Goal: Information Seeking & Learning: Find specific fact

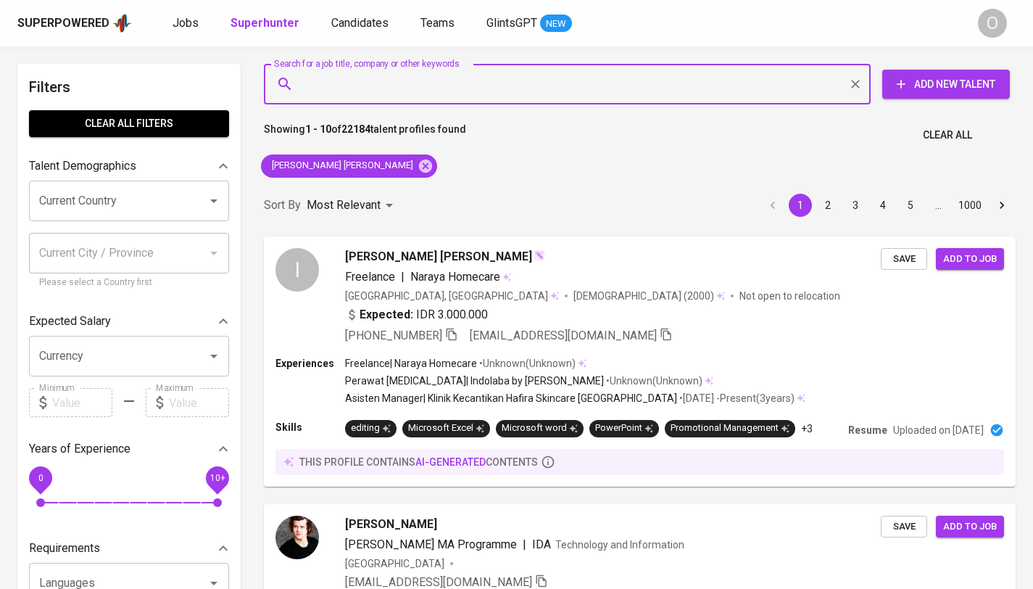
type input "[EMAIL_ADDRESS][DOMAIN_NAME]"
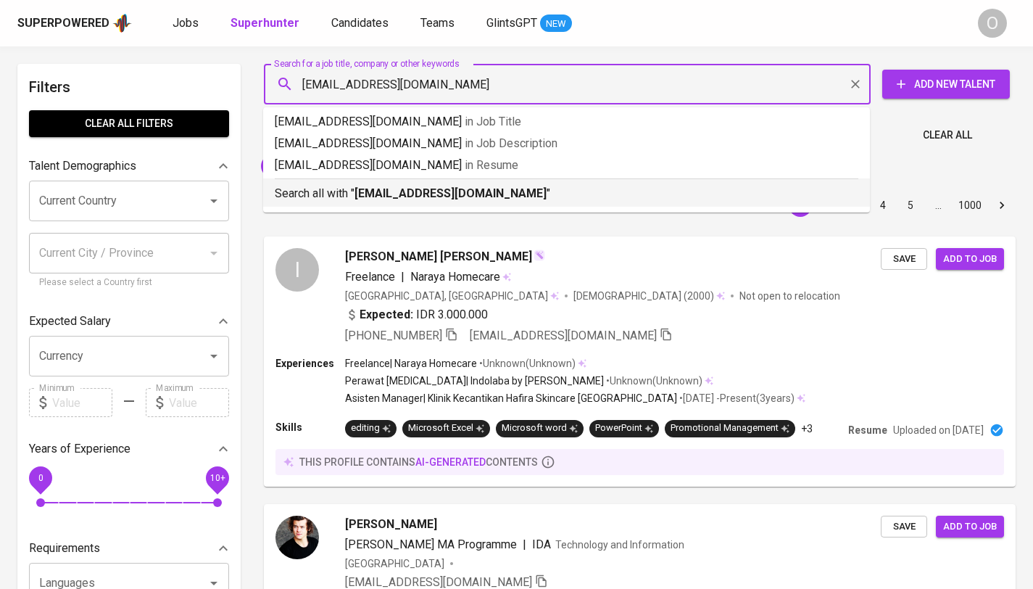
click at [391, 187] on b "[EMAIL_ADDRESS][DOMAIN_NAME]" at bounding box center [450, 193] width 192 height 14
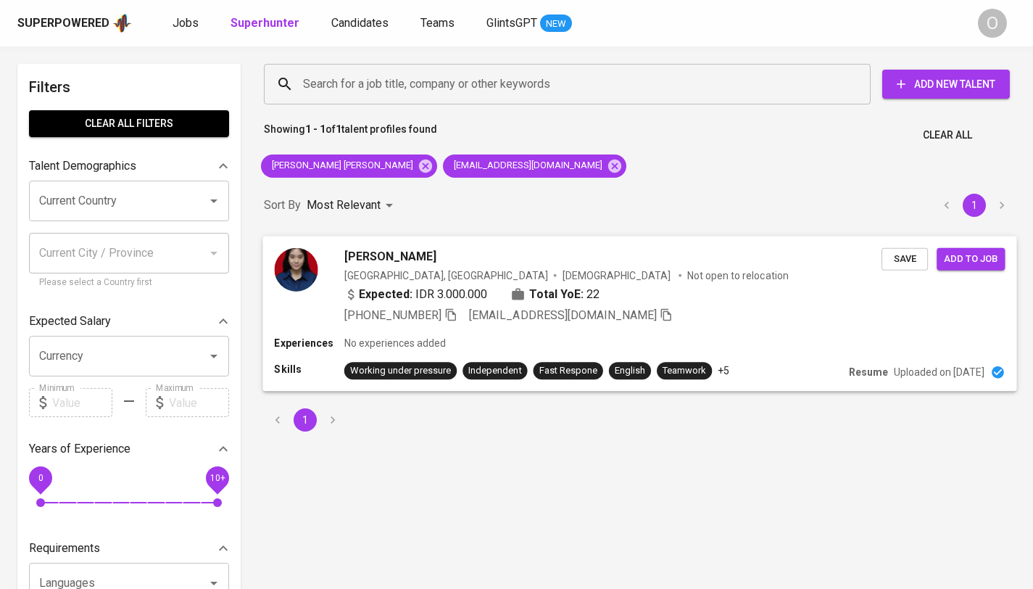
click at [721, 371] on p "+5" at bounding box center [724, 370] width 12 height 14
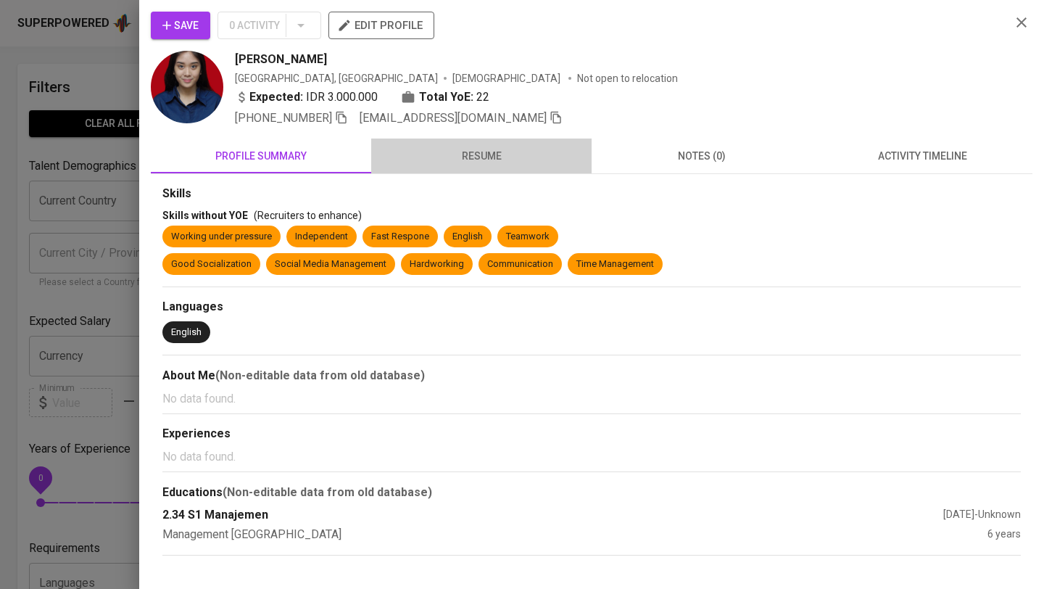
click at [460, 161] on span "resume" at bounding box center [481, 156] width 203 height 18
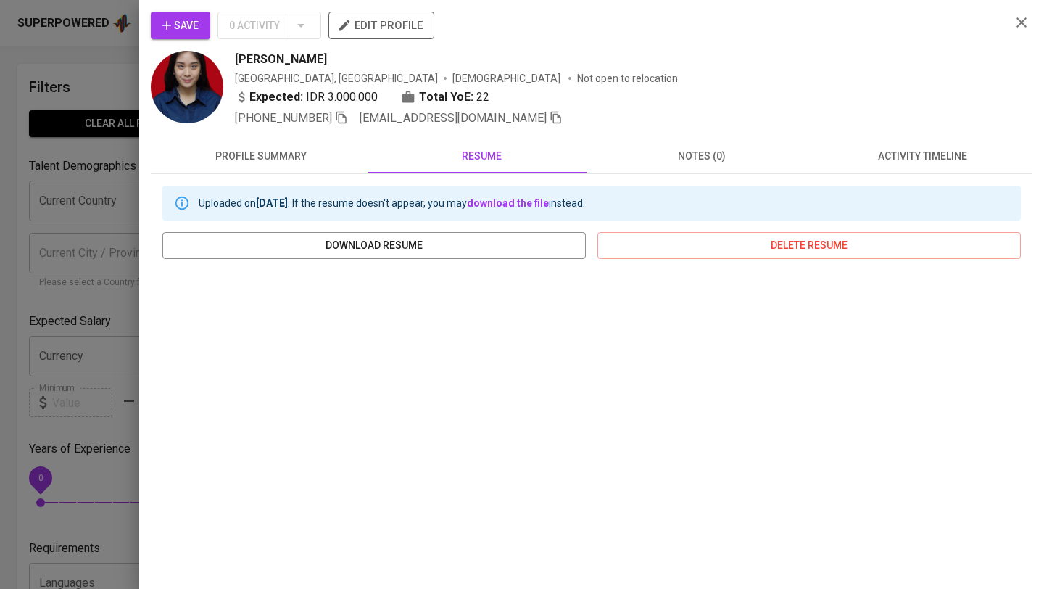
click at [268, 154] on span "profile summary" at bounding box center [260, 156] width 203 height 18
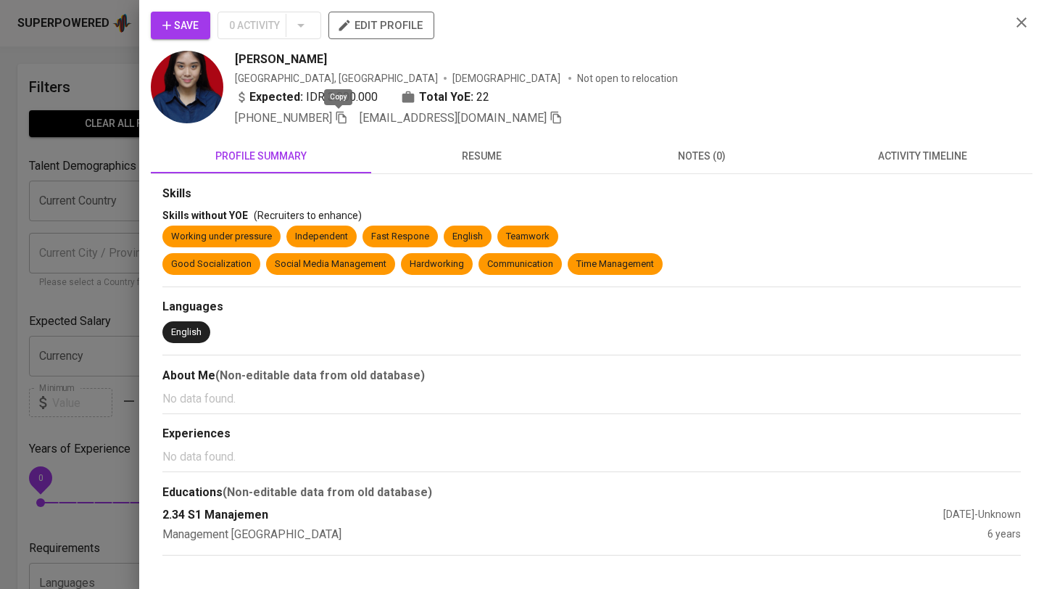
click at [342, 120] on icon "button" at bounding box center [341, 118] width 10 height 12
click at [97, 154] on div at bounding box center [522, 294] width 1044 height 589
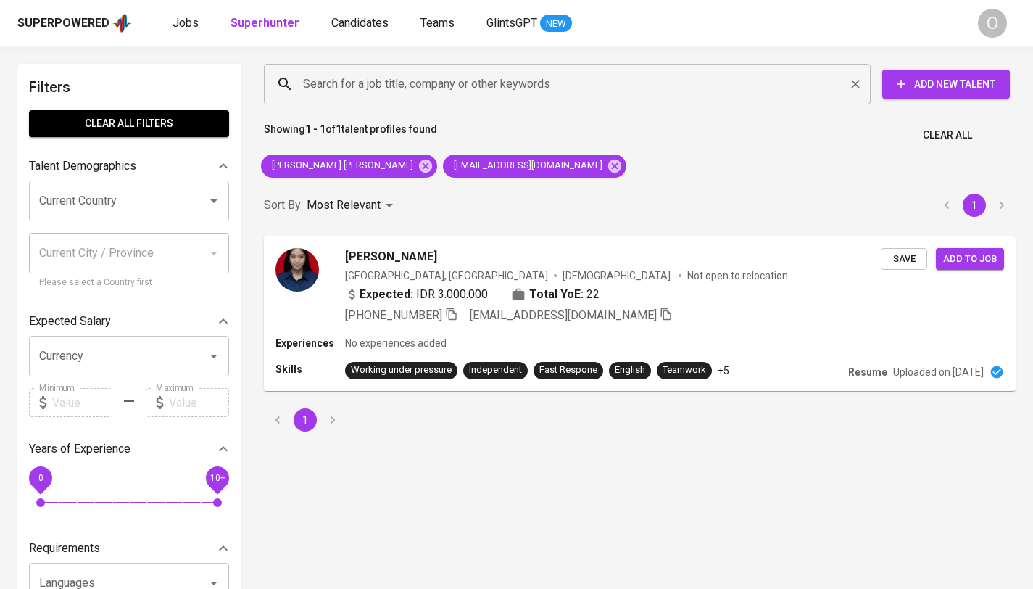
click at [389, 89] on input "Search for a job title, company or other keywords" at bounding box center [570, 84] width 543 height 28
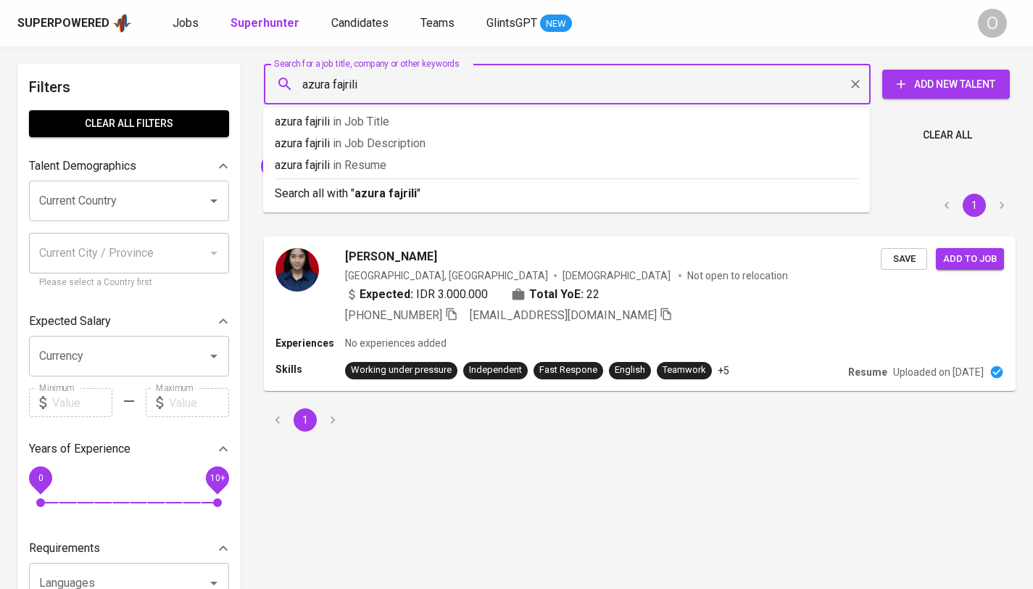
type input "azura fajrilia"
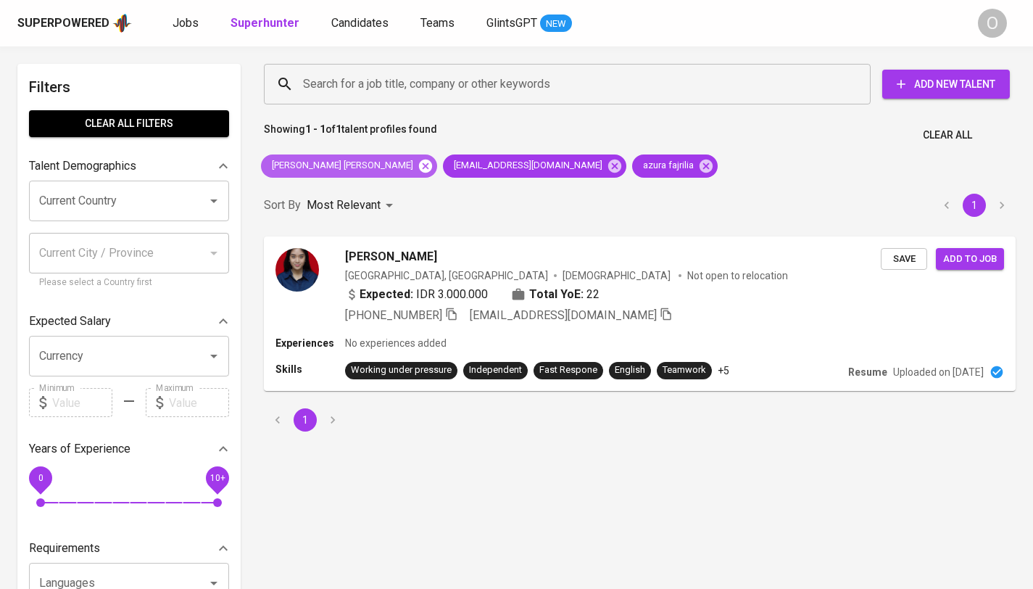
click at [417, 165] on icon at bounding box center [425, 166] width 16 height 16
click at [426, 168] on icon at bounding box center [432, 165] width 13 height 13
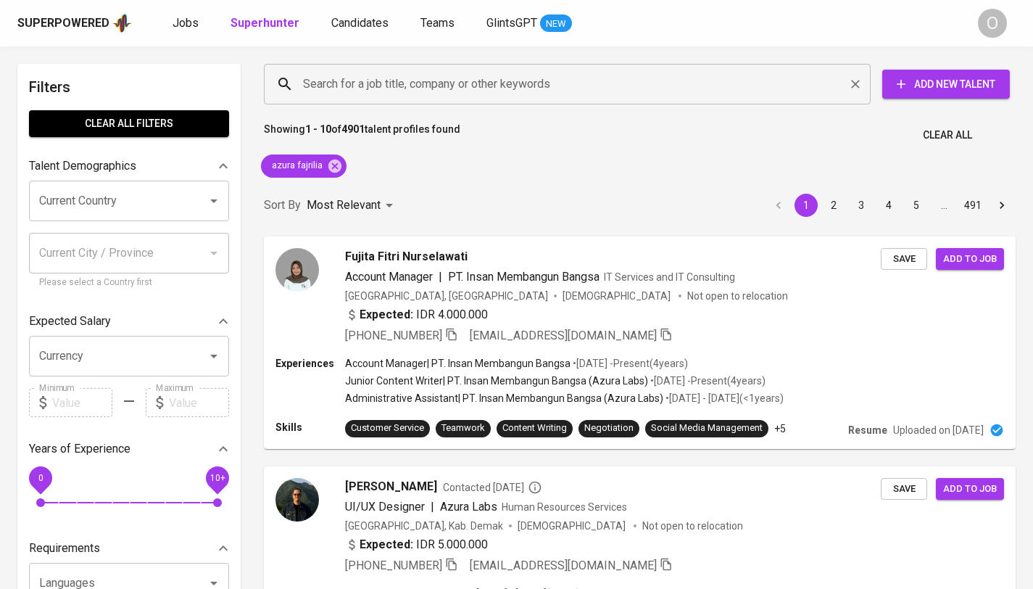
click at [415, 101] on div "Search for a job title, company or other keywords" at bounding box center [567, 84] width 607 height 41
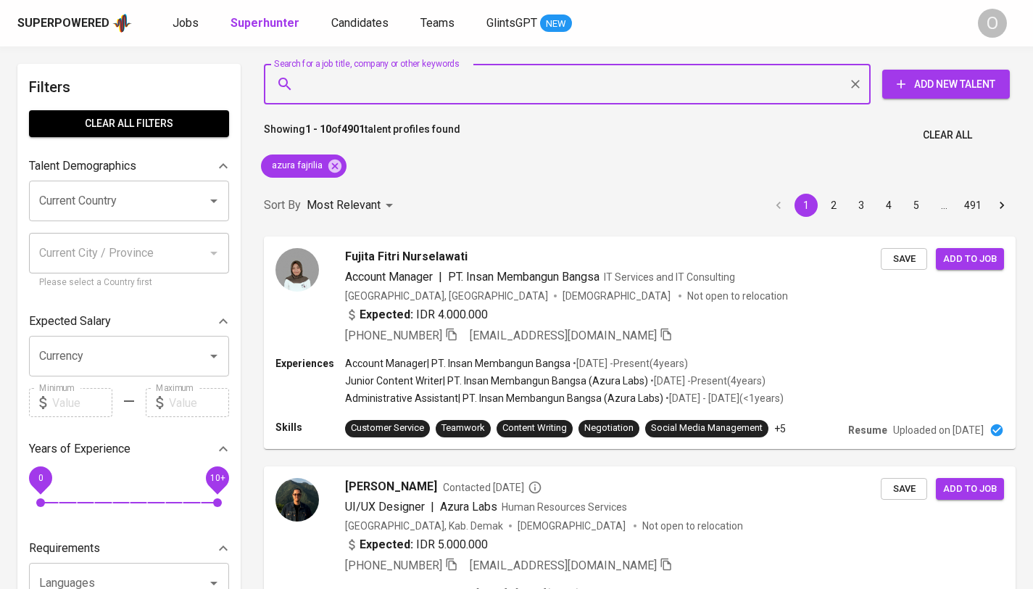
paste input "[EMAIL_ADDRESS][DOMAIN_NAME]"
type input "[EMAIL_ADDRESS][DOMAIN_NAME]"
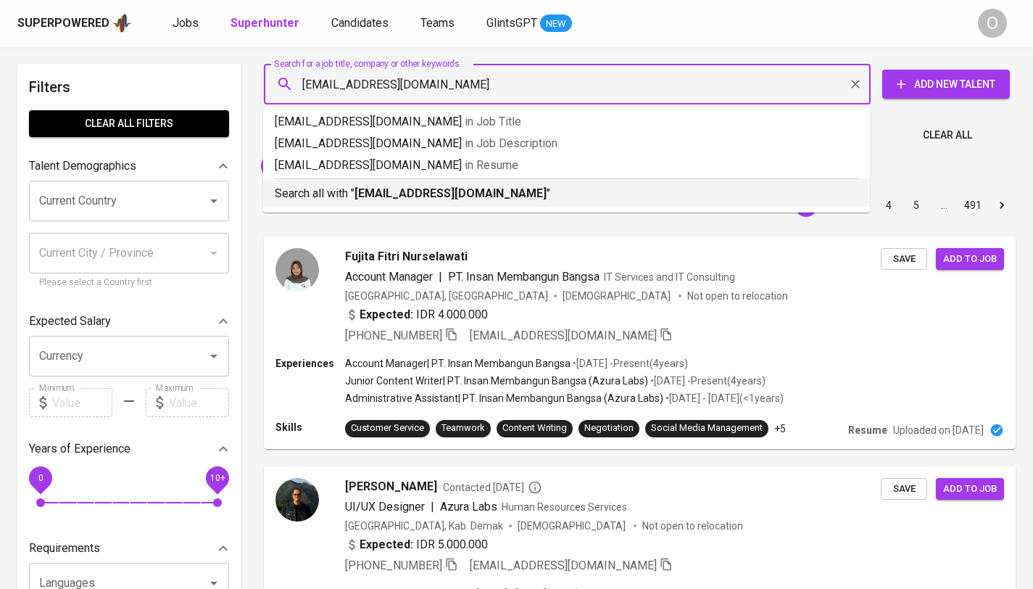
drag, startPoint x: 346, startPoint y: 186, endPoint x: 349, endPoint y: 193, distance: 7.5
click at [346, 186] on p "Search all with " [EMAIL_ADDRESS][DOMAIN_NAME] "" at bounding box center [566, 193] width 583 height 17
